Goal: Information Seeking & Learning: Learn about a topic

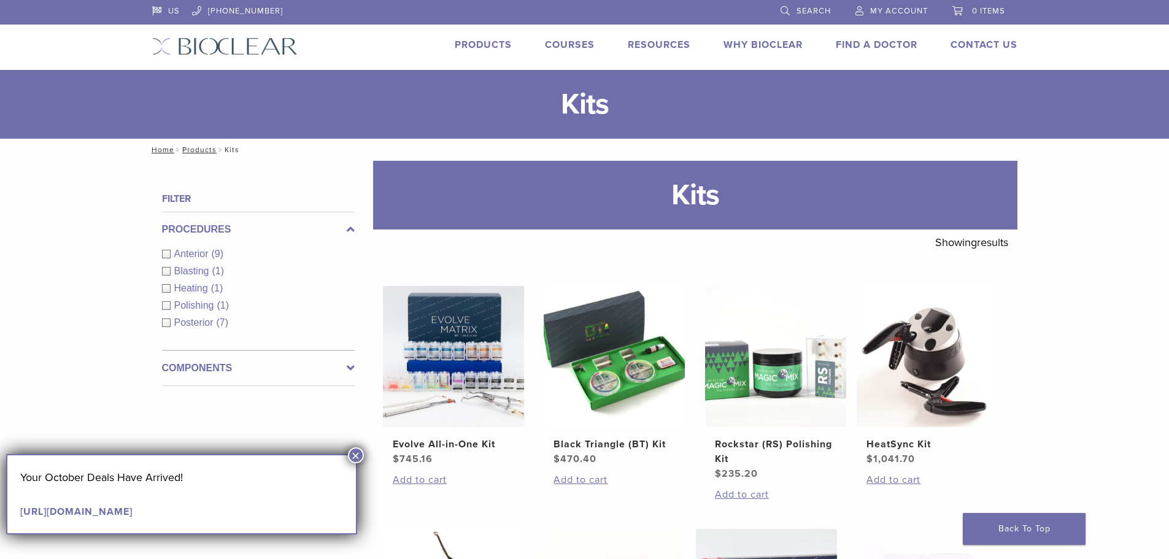
click at [351, 449] on button "×" at bounding box center [356, 455] width 16 height 16
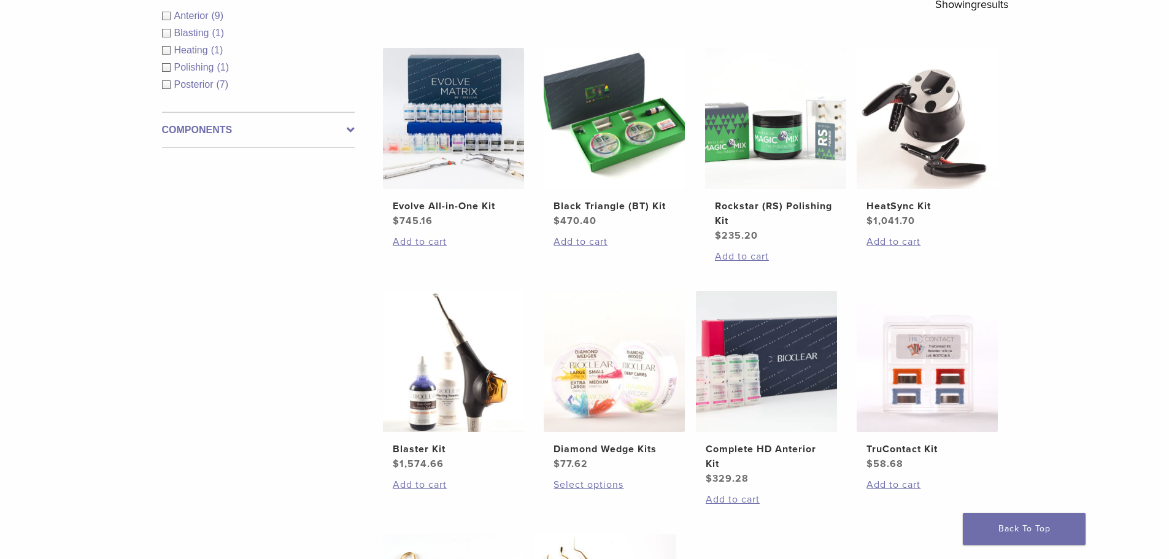
scroll to position [245, 0]
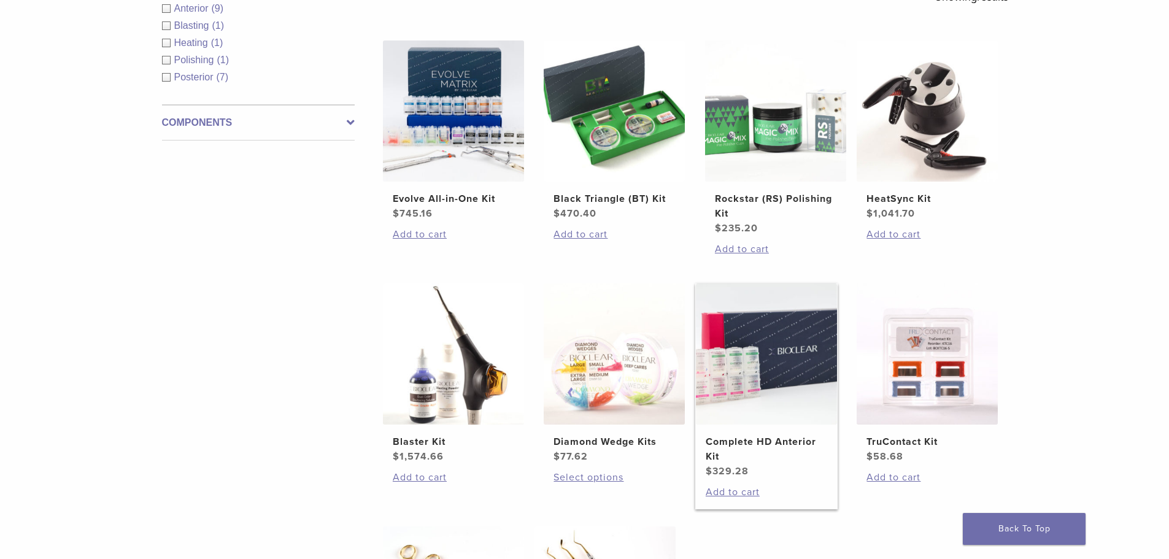
click at [797, 391] on img at bounding box center [766, 353] width 141 height 141
click at [486, 124] on img at bounding box center [453, 110] width 141 height 141
click at [472, 344] on img at bounding box center [453, 353] width 141 height 141
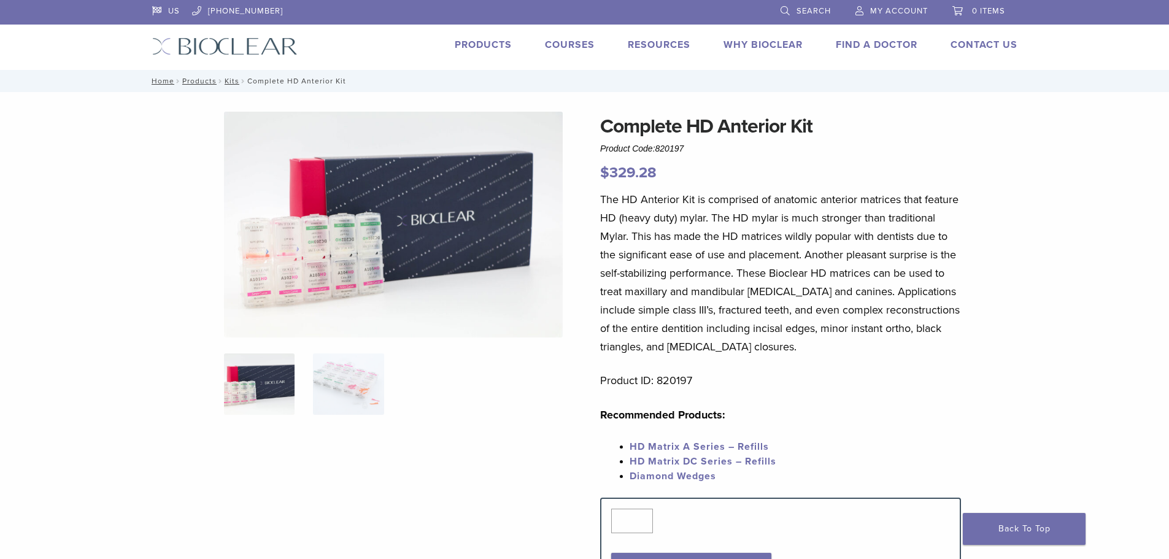
click at [336, 254] on img at bounding box center [393, 225] width 339 height 226
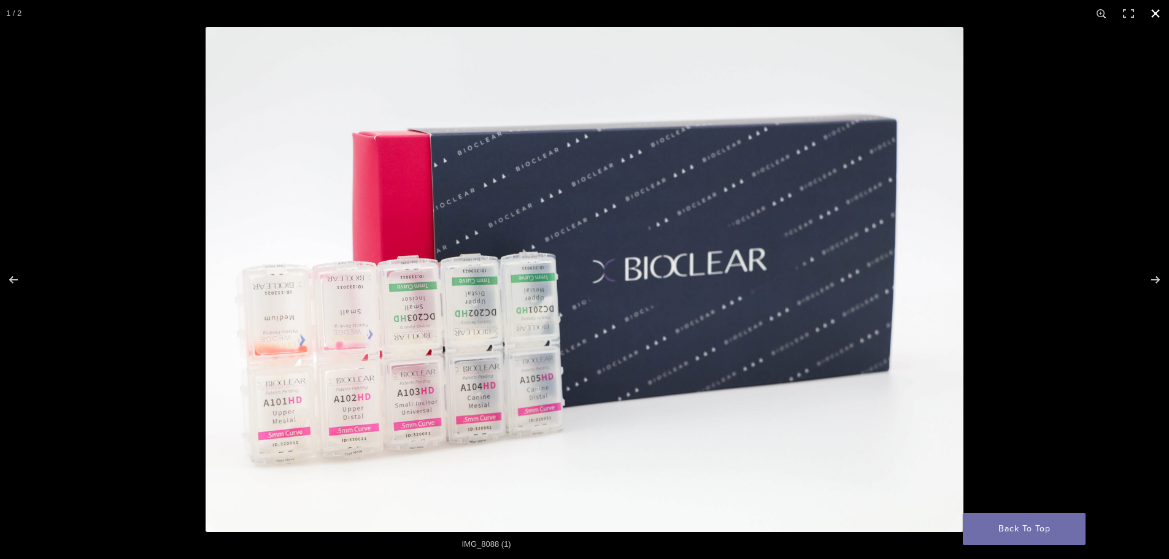
click at [1159, 13] on button "Close (Esc)" at bounding box center [1155, 13] width 27 height 27
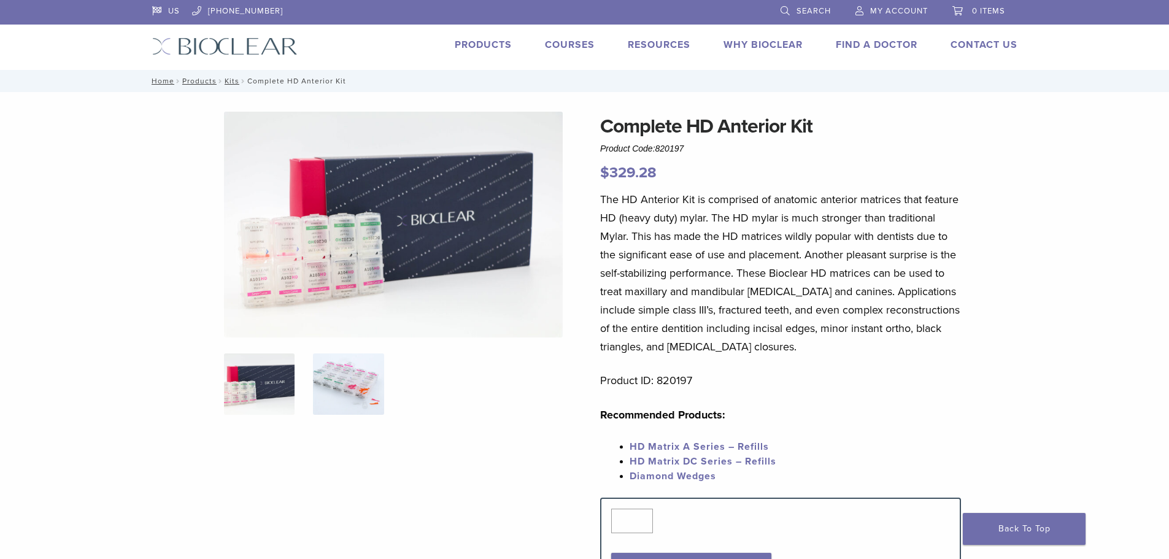
click at [369, 392] on img at bounding box center [348, 383] width 71 height 61
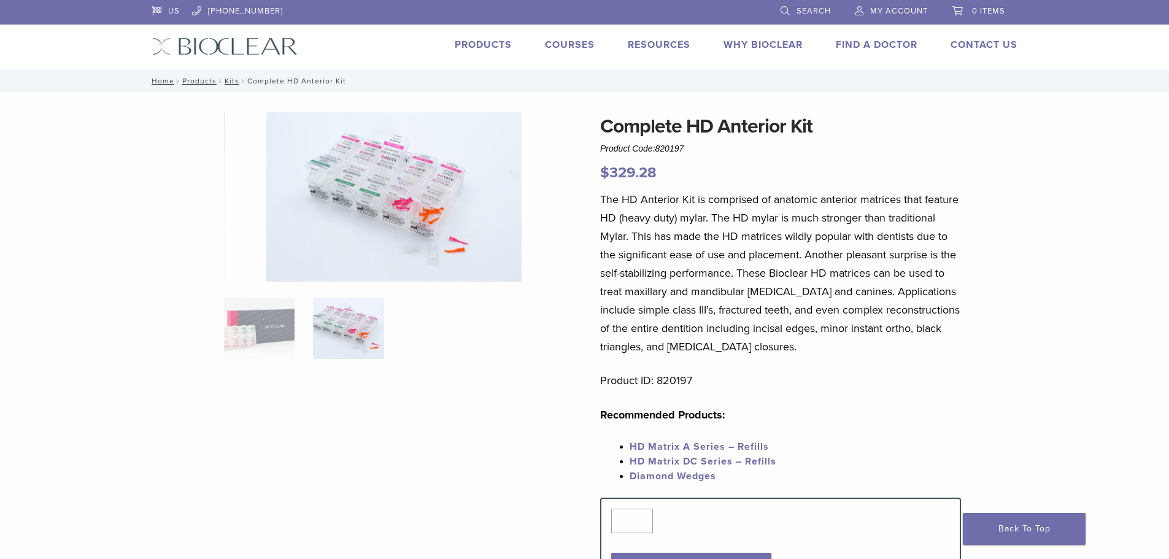
click at [445, 246] on img at bounding box center [393, 197] width 255 height 170
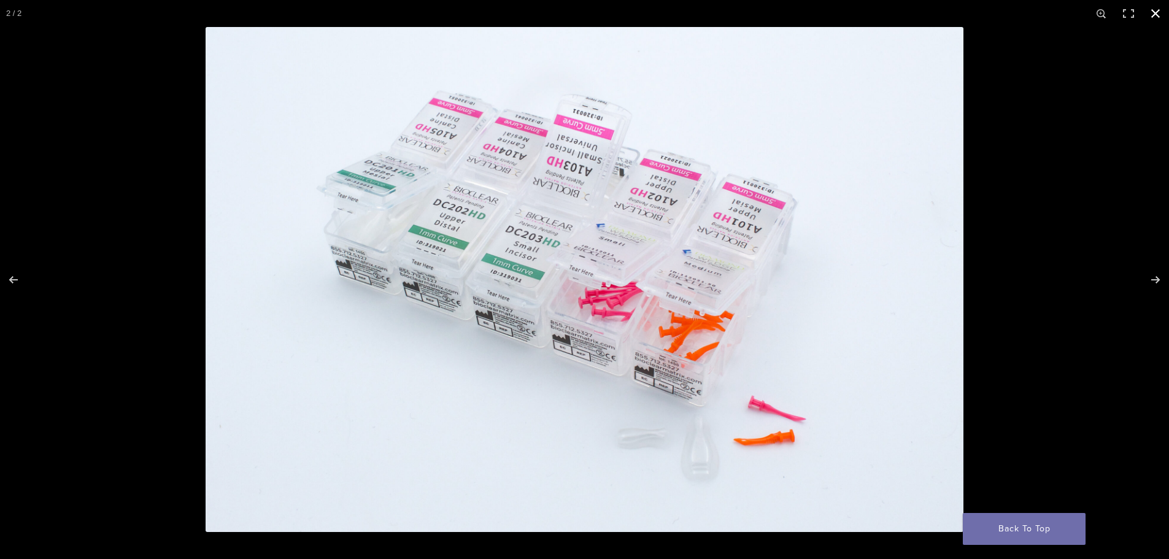
click at [1158, 11] on button "Close (Esc)" at bounding box center [1155, 13] width 27 height 27
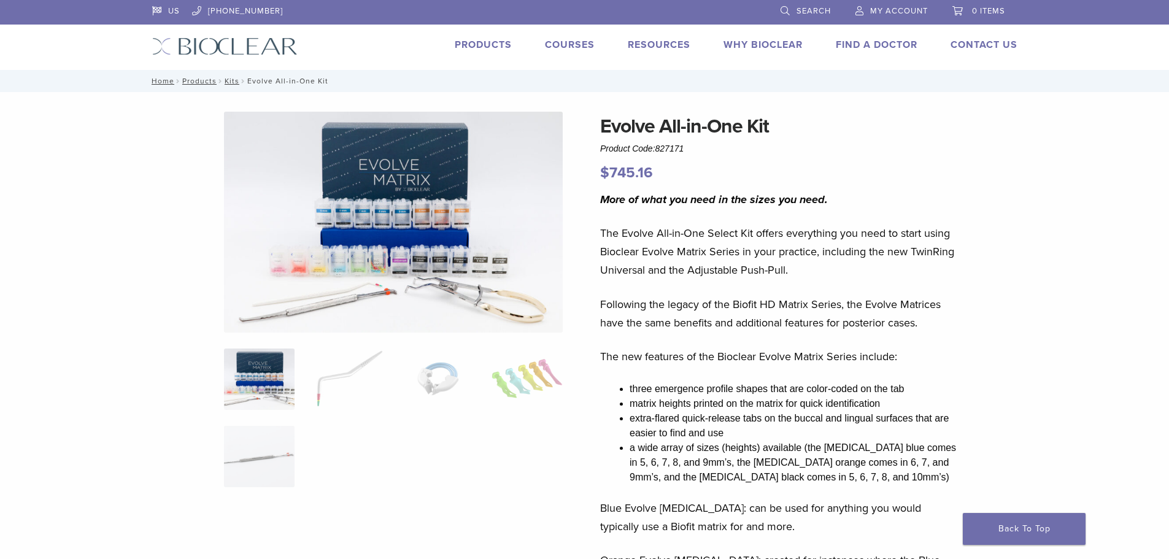
click at [439, 260] on img at bounding box center [393, 222] width 339 height 221
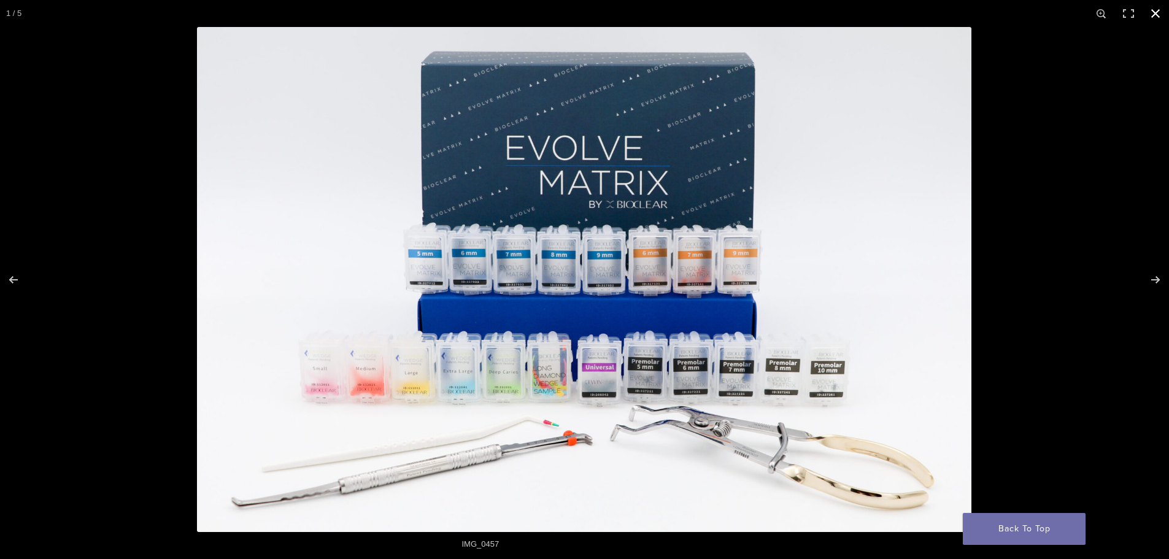
click at [1152, 7] on button "Close (Esc)" at bounding box center [1155, 13] width 27 height 27
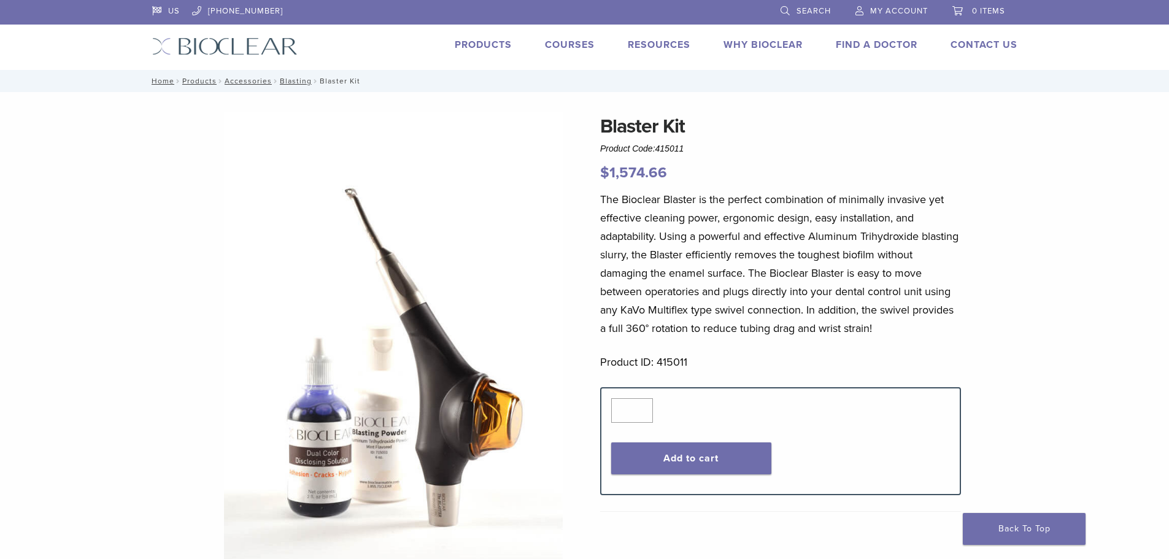
scroll to position [61, 0]
